Goal: Navigation & Orientation: Go to known website

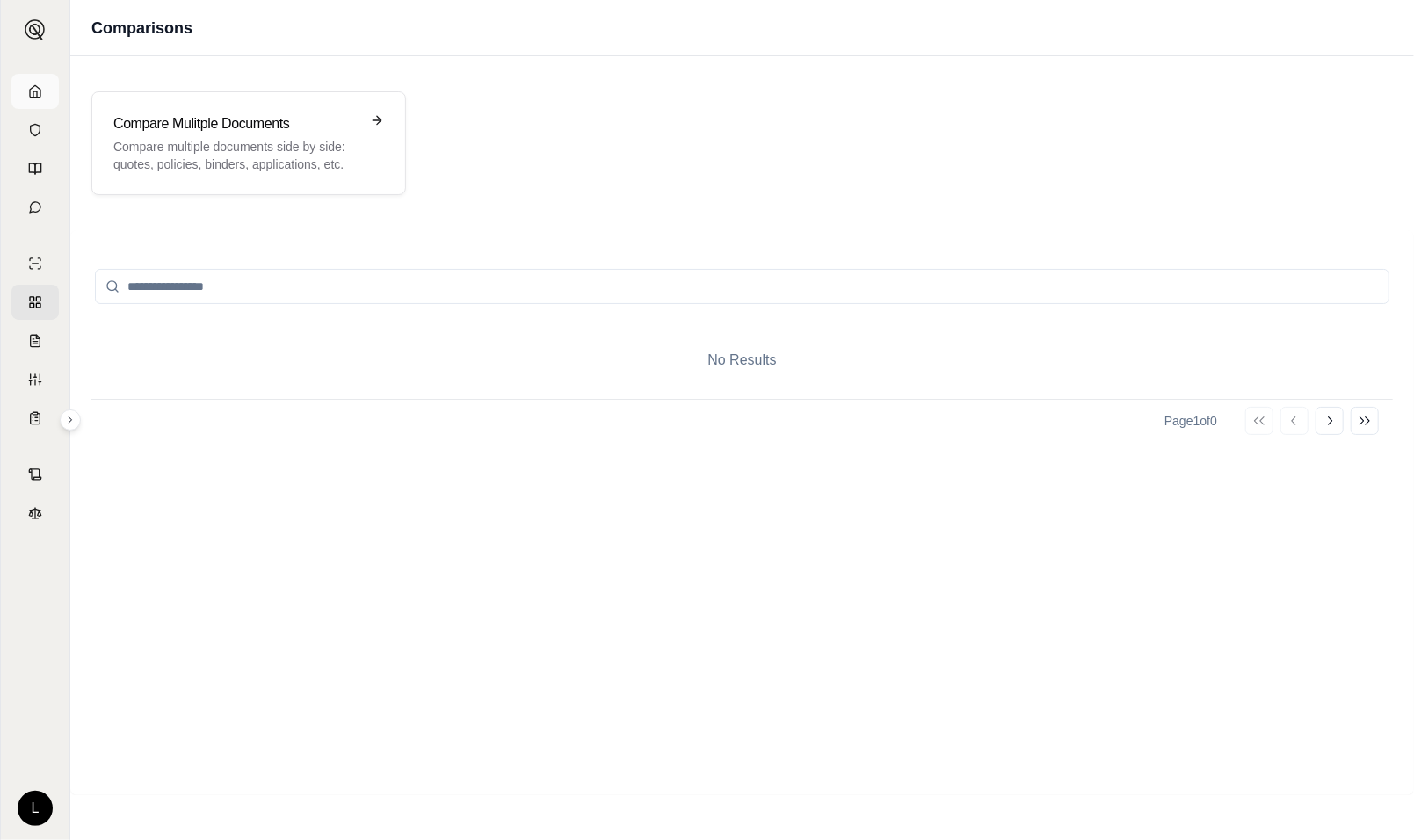
click at [35, 85] on icon at bounding box center [35, 91] width 11 height 12
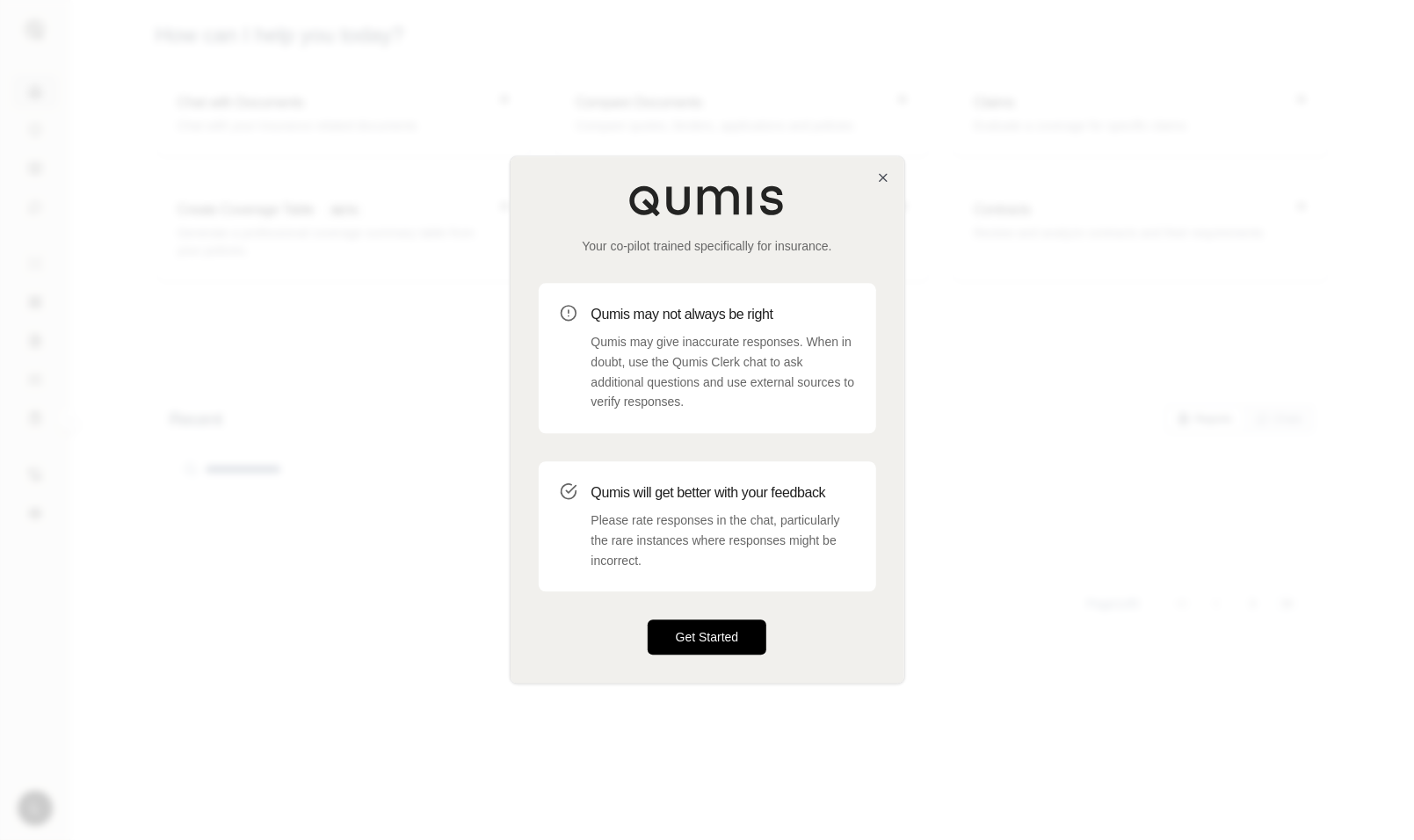
click at [726, 630] on button "Get Started" at bounding box center [708, 637] width 120 height 35
